Goal: Transaction & Acquisition: Purchase product/service

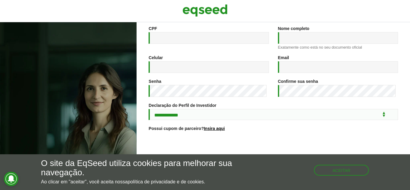
scroll to position [115, 0]
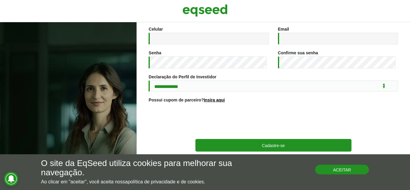
click at [340, 169] on button "Aceitar" at bounding box center [342, 170] width 54 height 10
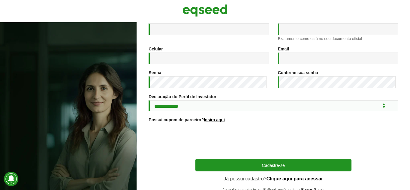
scroll to position [25, 0]
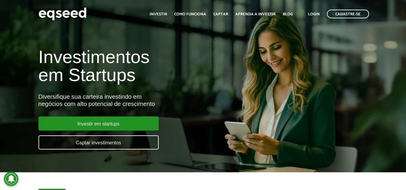
click at [315, 11] on ul "Início Investir Como funciona Captar Aprenda a investir Blog Login Cadastre-se" at bounding box center [259, 14] width 225 height 9
click at [316, 12] on link "Login" at bounding box center [314, 14] width 12 height 4
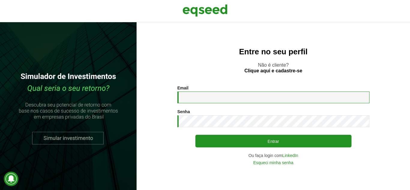
click at [190, 98] on input "Email *" at bounding box center [274, 98] width 192 height 12
click at [207, 96] on input "Email *" at bounding box center [274, 98] width 192 height 12
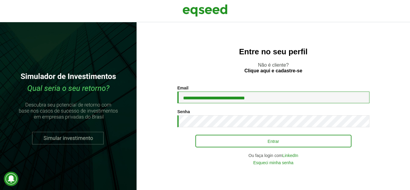
type input "**********"
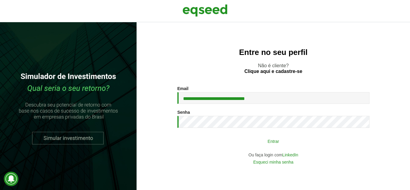
click at [263, 140] on button "Entrar" at bounding box center [274, 140] width 156 height 11
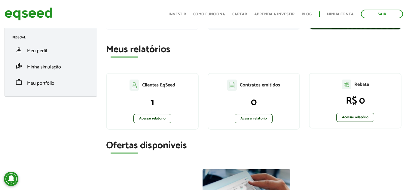
scroll to position [90, 0]
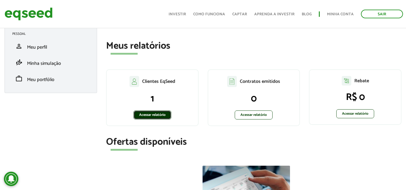
click at [155, 116] on link "Acessar relatório" at bounding box center [152, 115] width 38 height 9
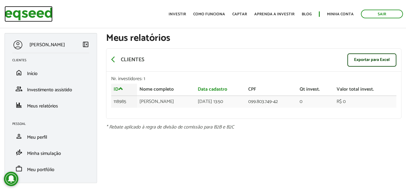
click at [42, 11] on img at bounding box center [29, 14] width 48 height 16
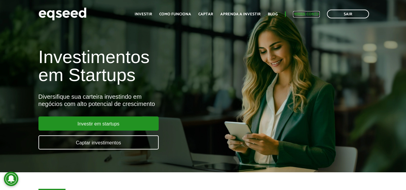
click at [310, 13] on link "Minha conta" at bounding box center [306, 14] width 27 height 4
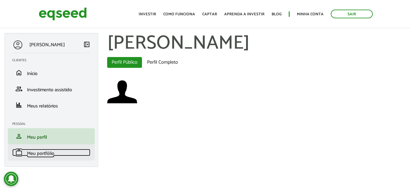
click at [45, 154] on span "Meu portfólio" at bounding box center [40, 154] width 27 height 8
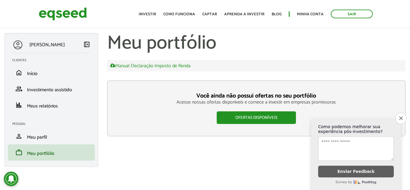
click at [144, 8] on div "Toggle navigation Início Investir Como funciona Captar Aprenda a investir Blog …" at bounding box center [256, 14] width 240 height 16
click at [146, 13] on link "Investir" at bounding box center [147, 14] width 17 height 4
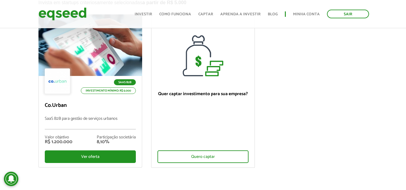
scroll to position [60, 0]
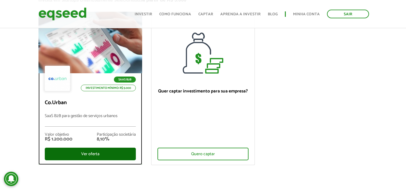
click at [119, 156] on div "Ver oferta" at bounding box center [90, 154] width 91 height 13
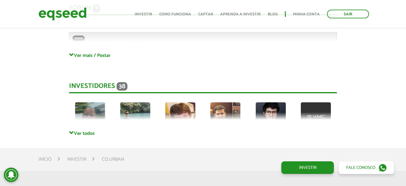
scroll to position [1472, 0]
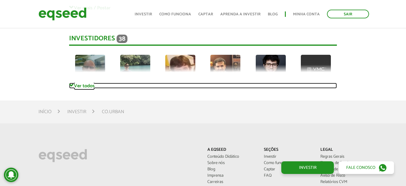
click at [87, 86] on link "Ver todos" at bounding box center [203, 86] width 268 height 6
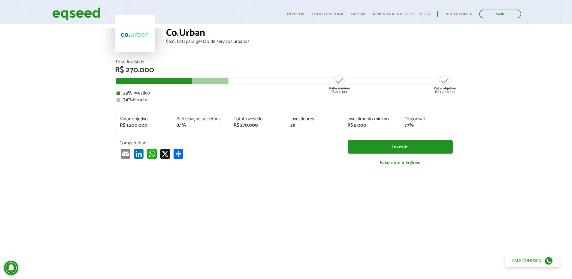
scroll to position [0, 0]
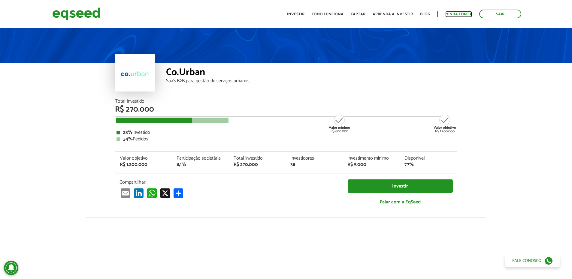
click at [406, 12] on link "Minha conta" at bounding box center [458, 14] width 27 height 4
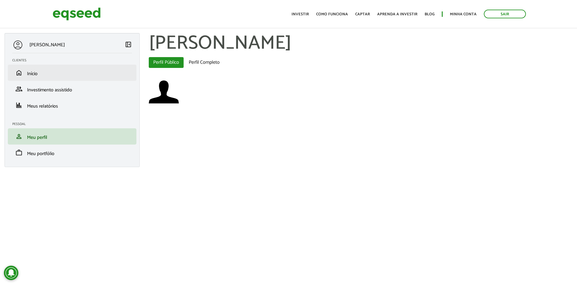
click at [52, 79] on li "home Início" at bounding box center [72, 73] width 129 height 16
click at [42, 69] on link "home Início" at bounding box center [72, 72] width 120 height 7
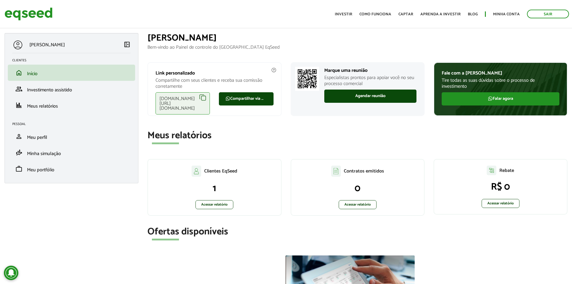
click at [202, 97] on div "eqseed.com/a/is/bruno.guimaraes" at bounding box center [183, 103] width 54 height 22
